Goal: Book appointment/travel/reservation

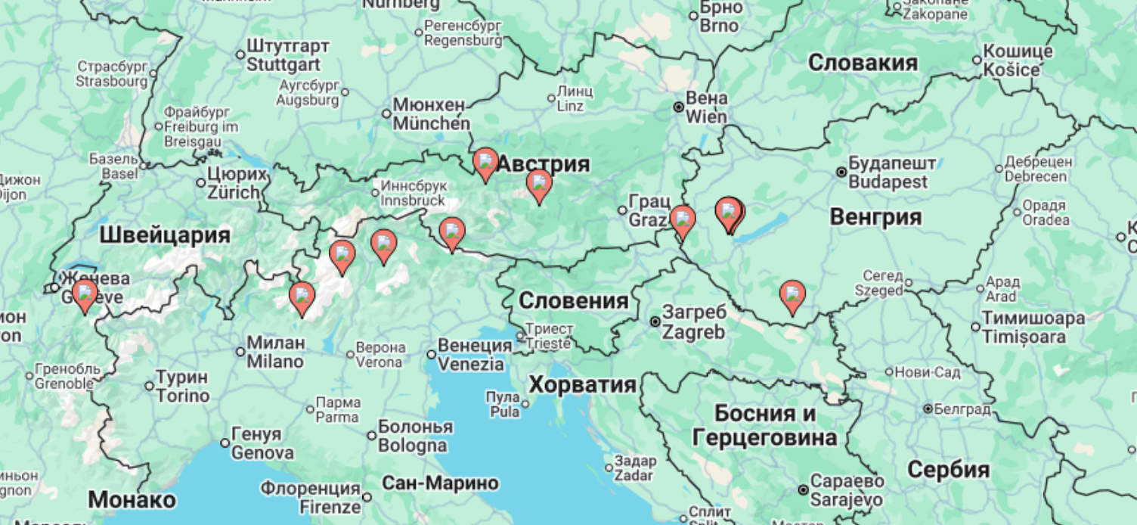
scroll to position [91, 0]
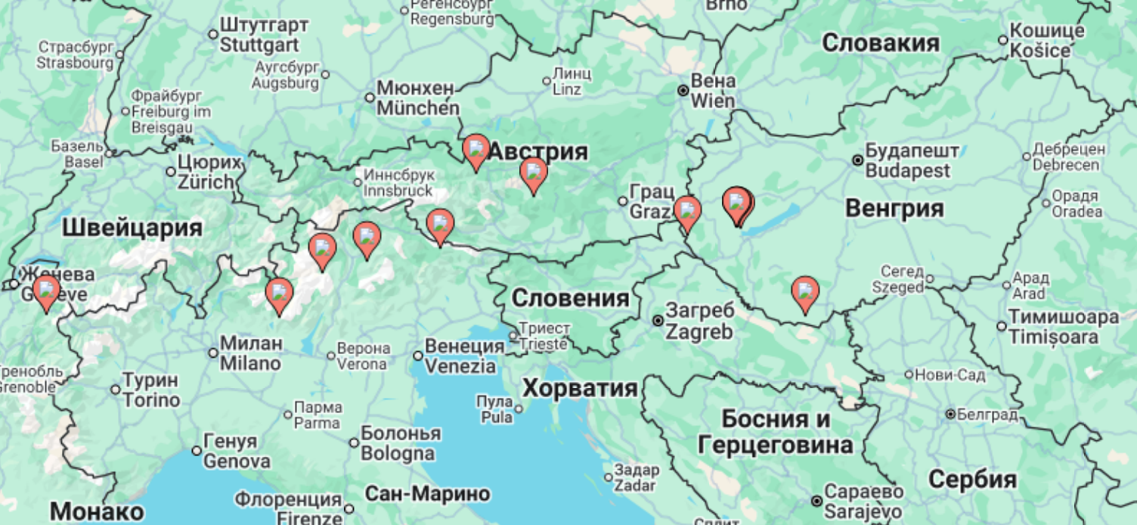
click at [604, 362] on div "Чтобы активировать перетаскивание с помощью клавиатуры, нажмите Alt + Ввод. Пос…" at bounding box center [568, 242] width 1077 height 454
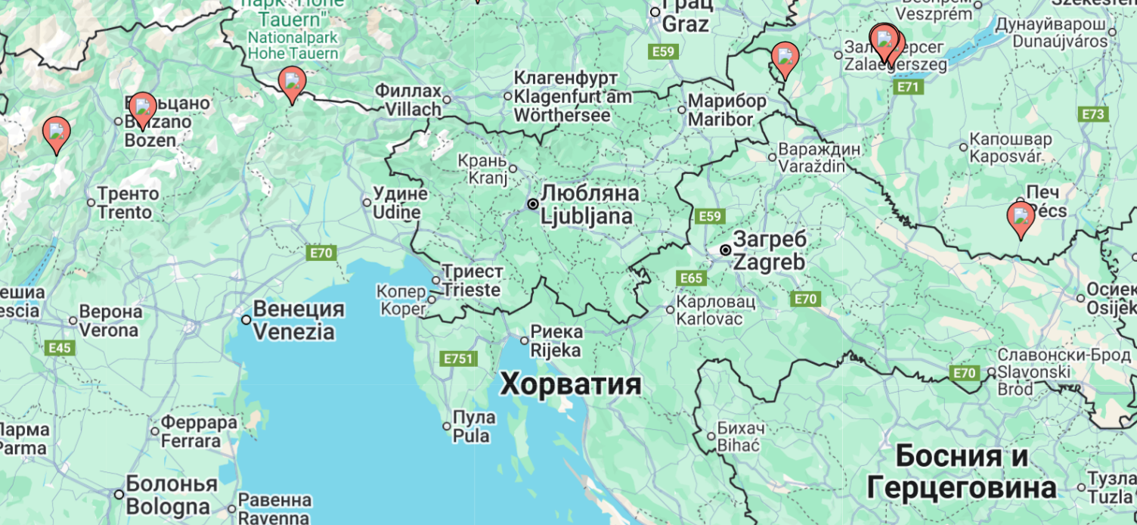
click at [604, 362] on div "Чтобы активировать перетаскивание с помощью клавиатуры, нажмите Alt + Ввод. Пос…" at bounding box center [568, 242] width 1077 height 454
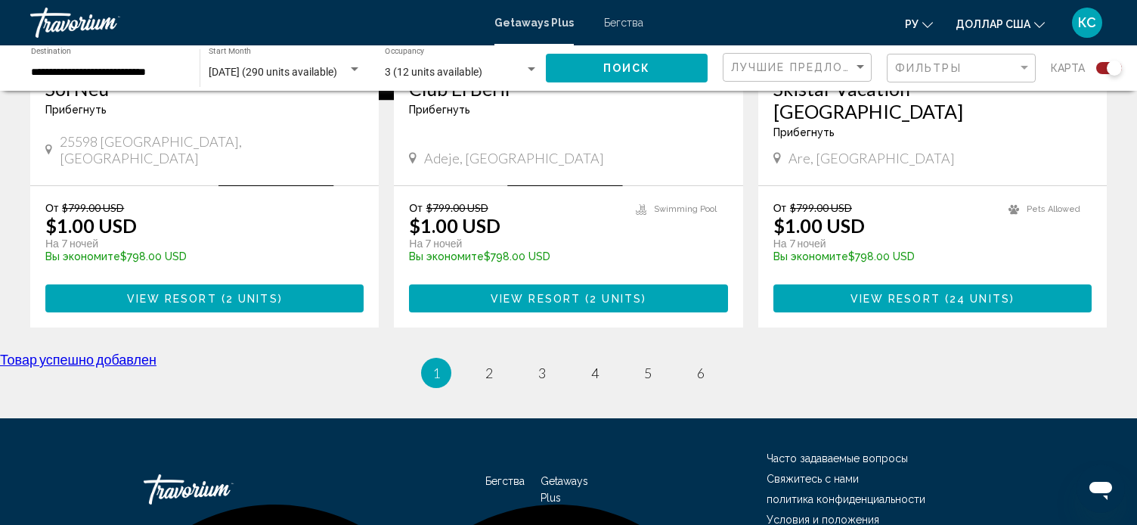
scroll to position [2389, 0]
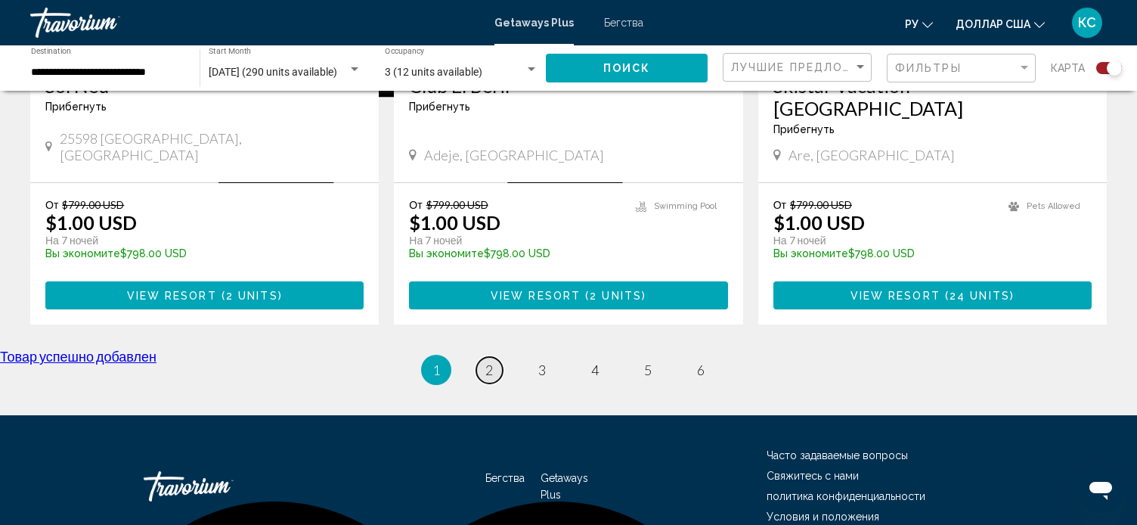
click at [484, 357] on link "page 2" at bounding box center [489, 370] width 26 height 26
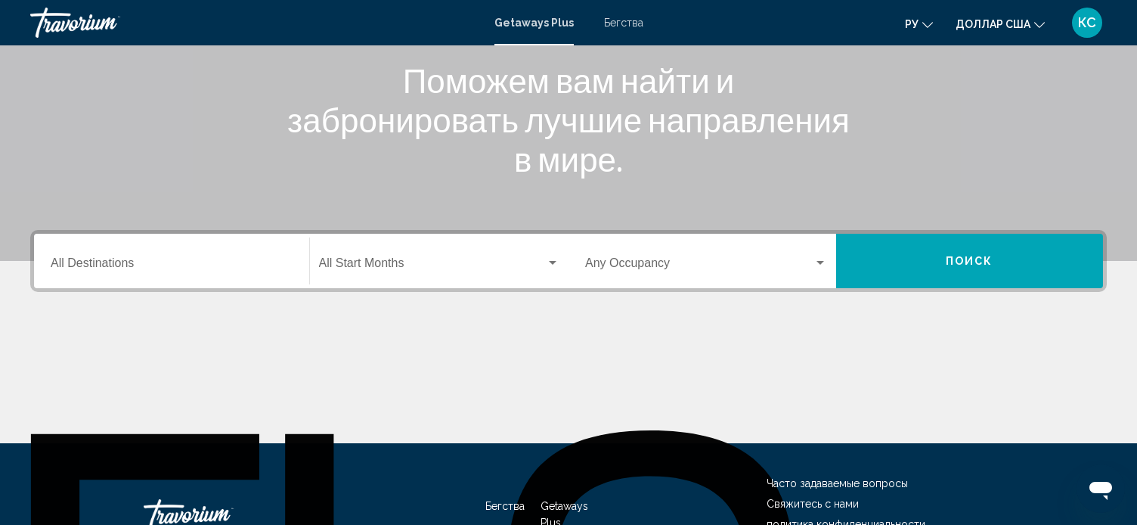
scroll to position [194, 0]
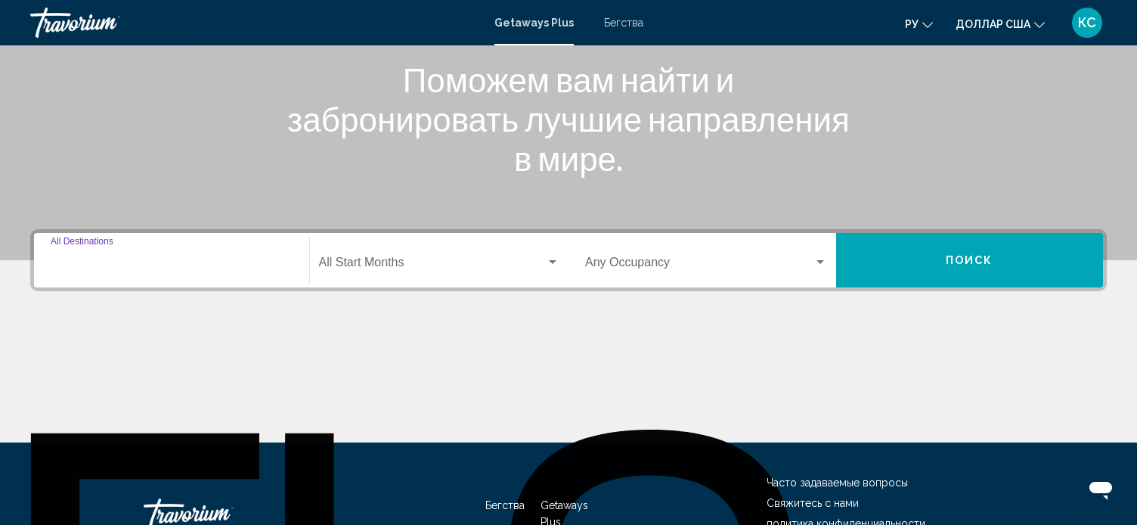
click at [82, 262] on input "Destination All Destinations" at bounding box center [172, 266] width 242 height 14
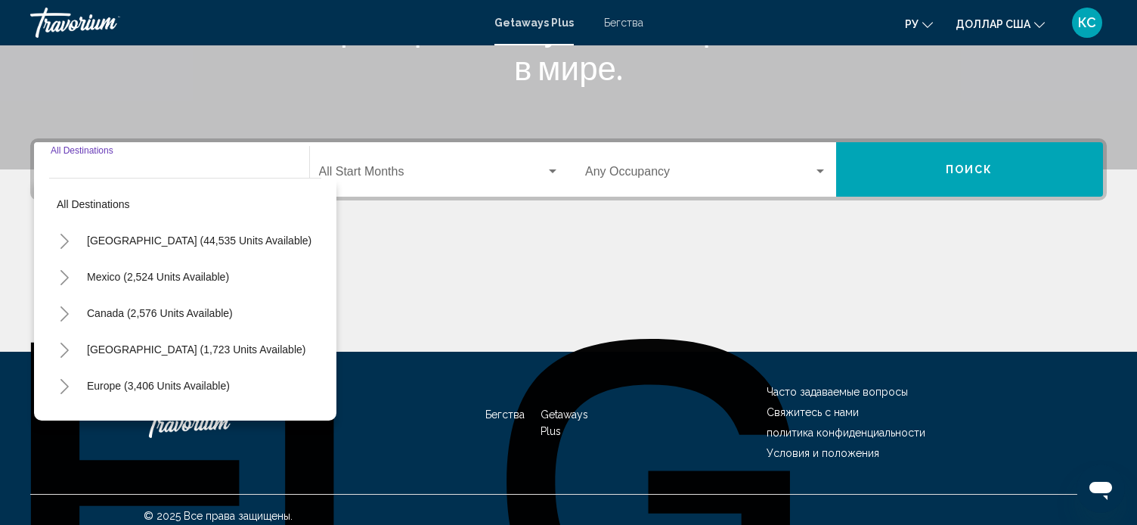
scroll to position [296, 0]
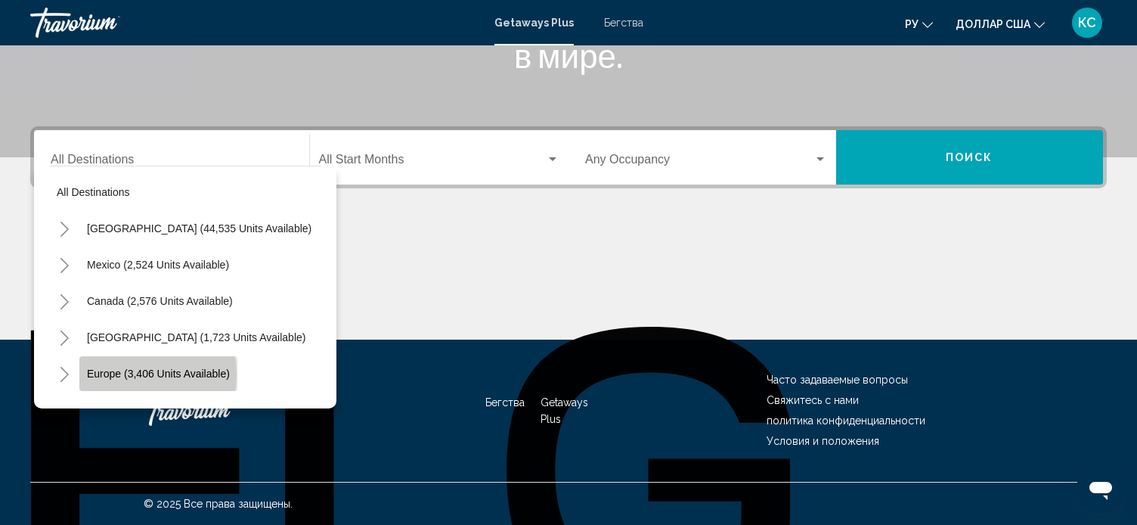
click at [125, 374] on span "Europe (3,406 units available)" at bounding box center [158, 373] width 143 height 12
type input "**********"
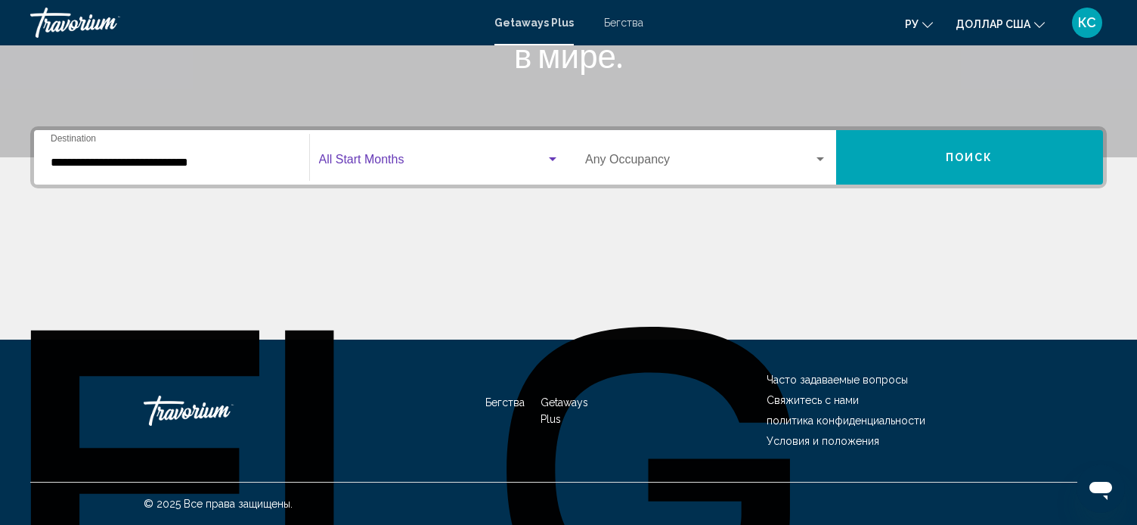
click at [359, 165] on span "Виджет поиска" at bounding box center [433, 163] width 228 height 14
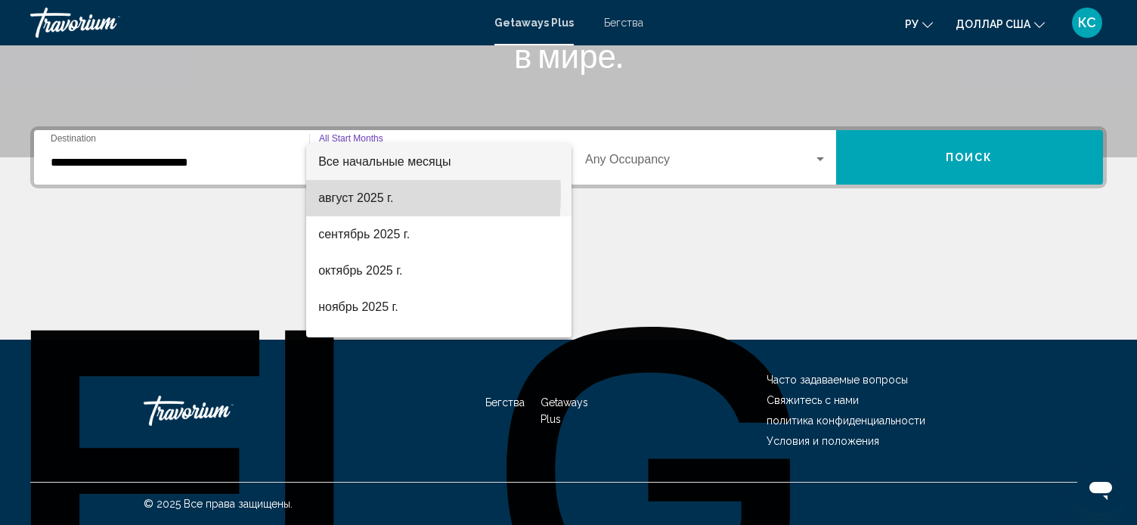
click at [351, 194] on font "август 2025 г." at bounding box center [355, 197] width 75 height 13
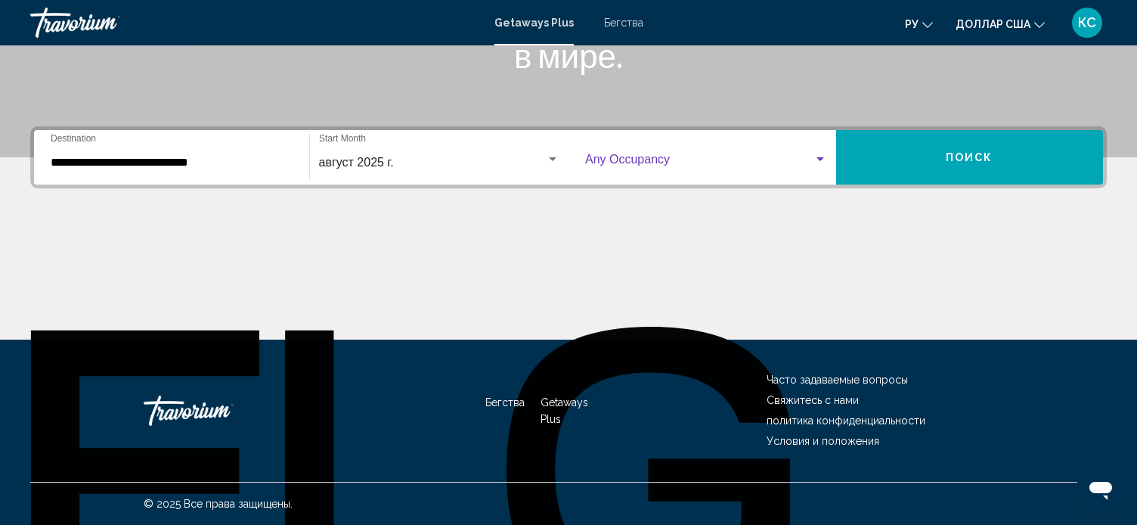
click at [606, 156] on span "Виджет поиска" at bounding box center [699, 163] width 228 height 14
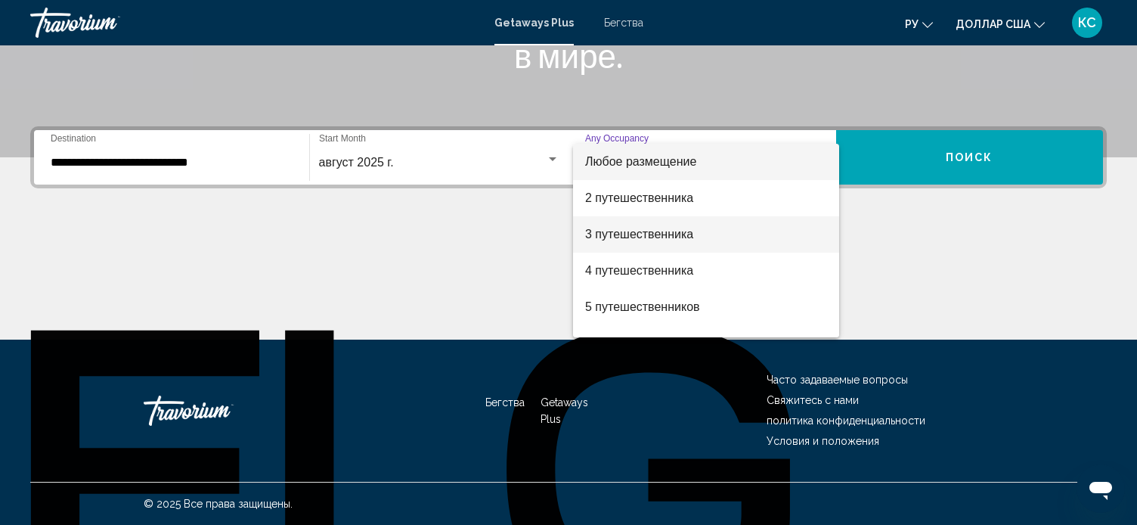
click at [617, 232] on font "3 путешественника" at bounding box center [639, 234] width 108 height 13
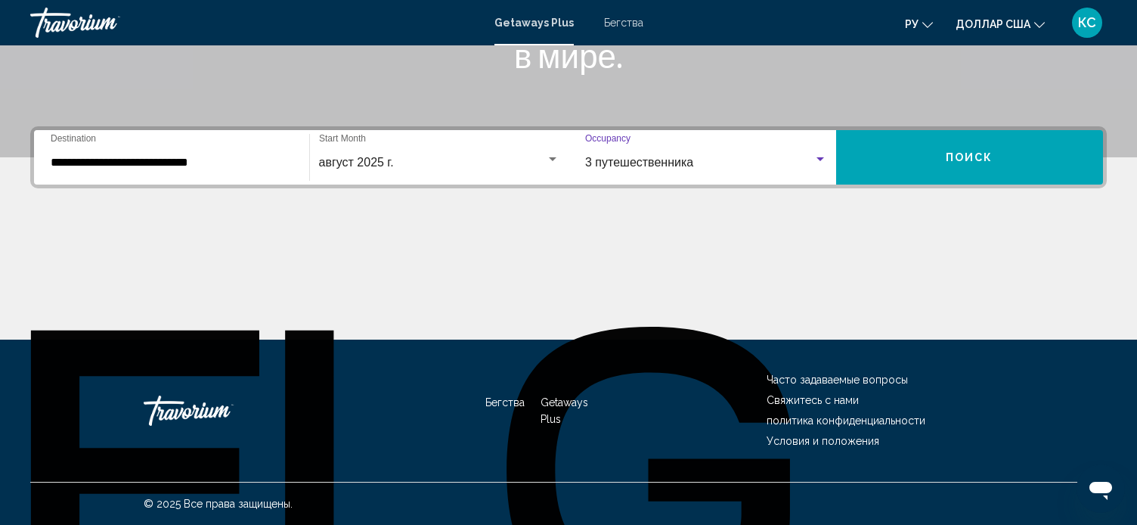
click at [913, 156] on button "Поиск" at bounding box center [970, 157] width 268 height 54
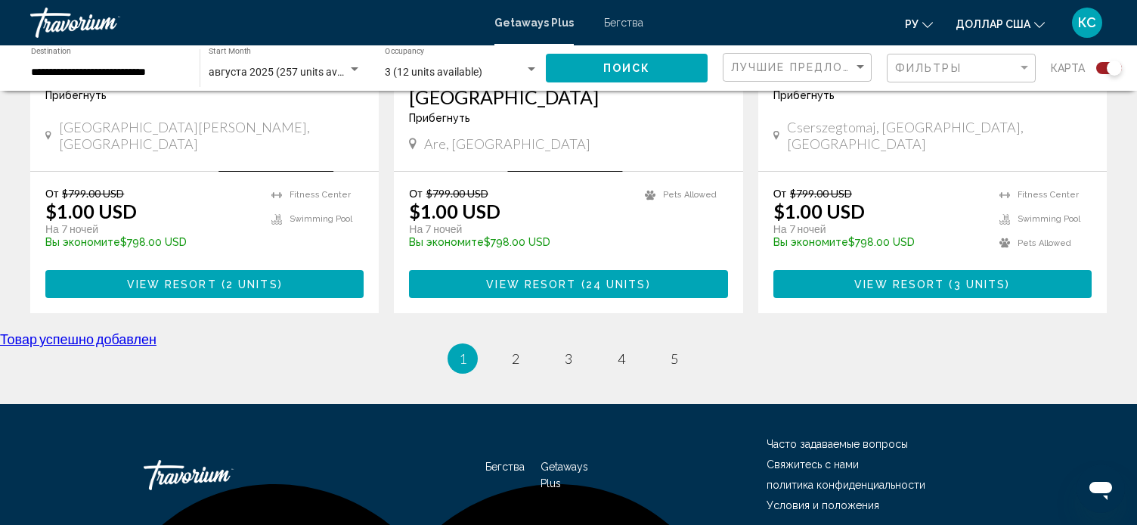
scroll to position [2406, 0]
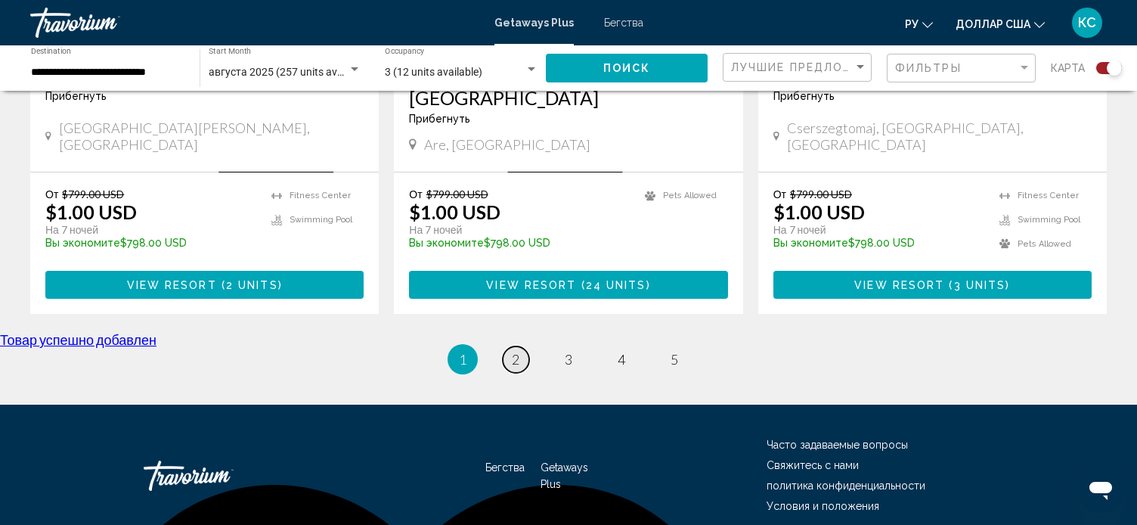
click at [512, 351] on span "2" at bounding box center [516, 359] width 8 height 17
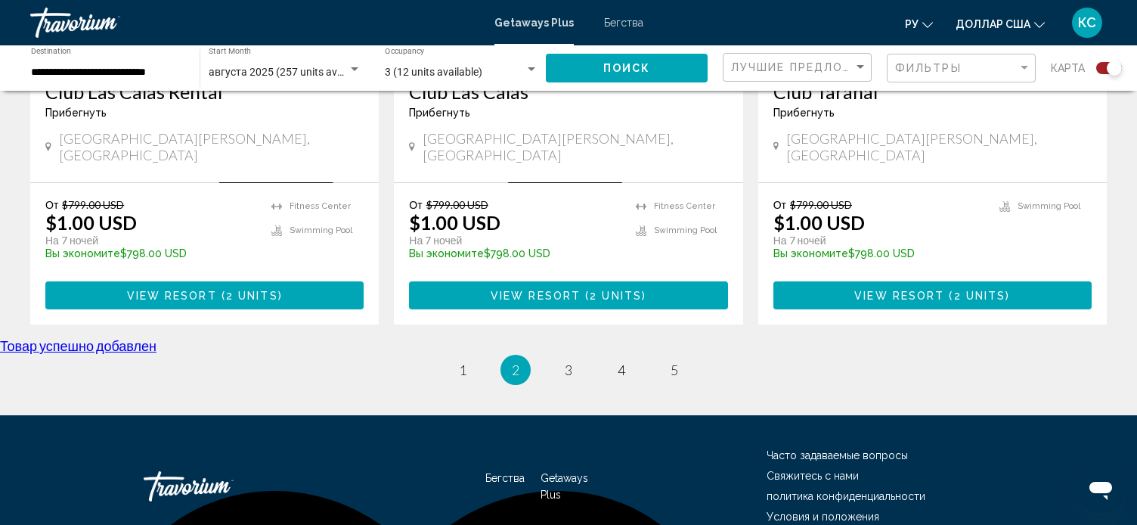
scroll to position [2401, 0]
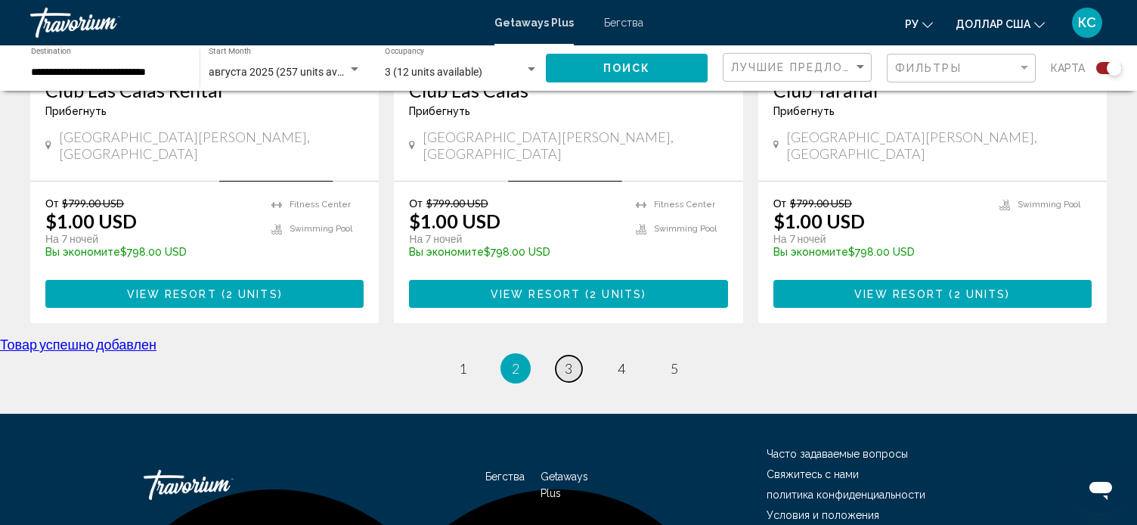
click at [569, 360] on span "3" at bounding box center [569, 368] width 8 height 17
